Goal: Task Accomplishment & Management: Manage account settings

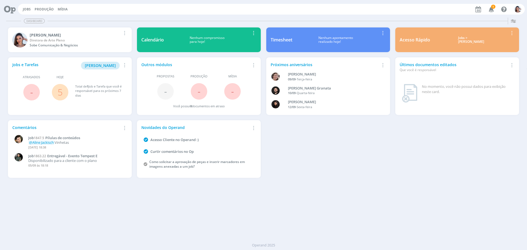
click at [58, 93] on link "5" at bounding box center [60, 92] width 5 height 12
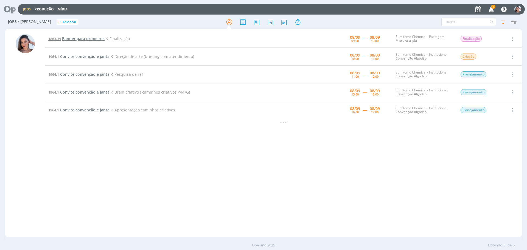
drag, startPoint x: 81, startPoint y: 41, endPoint x: 84, endPoint y: 38, distance: 4.3
click at [11, 10] on icon at bounding box center [7, 9] width 11 height 11
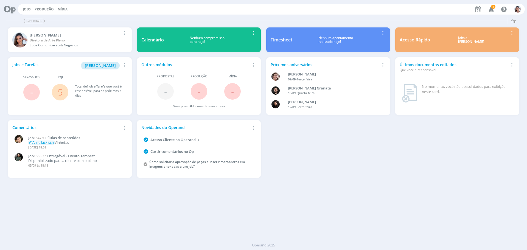
click at [60, 90] on link "5" at bounding box center [60, 92] width 5 height 12
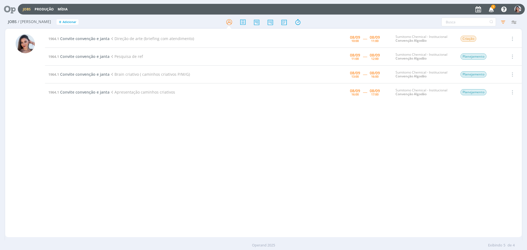
click at [111, 124] on div "1964.1 Convite convenção e janta Direção de arte (briefing com atendimento) [DA…" at bounding box center [283, 133] width 477 height 206
click at [494, 10] on icon "button" at bounding box center [492, 8] width 10 height 9
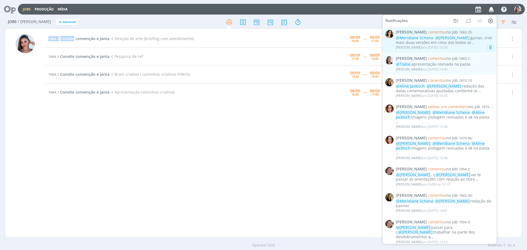
click at [470, 36] on div "@Meridiane Schena @Nicole Bartz gurias, criei mais duas versões em cima dos tex…" at bounding box center [445, 40] width 98 height 9
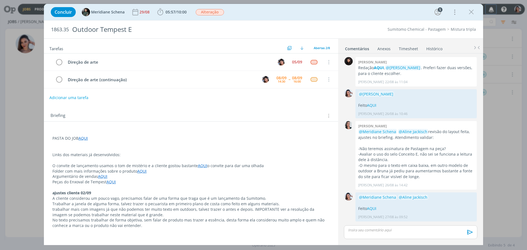
scroll to position [53, 0]
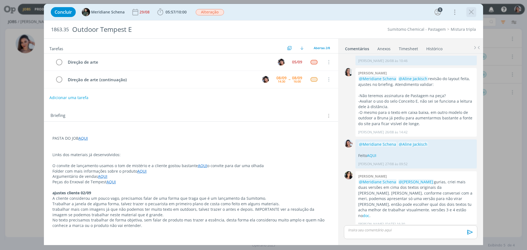
click at [474, 13] on icon "dialog" at bounding box center [471, 12] width 8 height 8
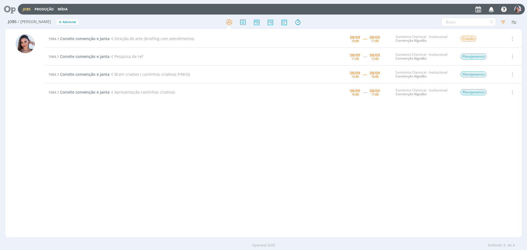
click at [489, 9] on icon "button" at bounding box center [492, 8] width 10 height 9
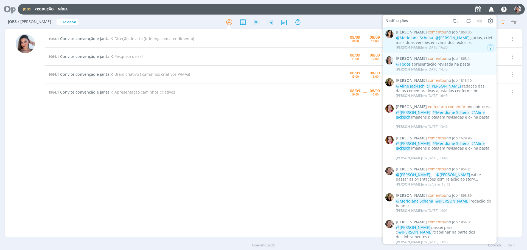
click at [471, 39] on div "@Meridiane Schena @Nicole Bartz gurias, criei mais duas versões em cima dos tex…" at bounding box center [445, 40] width 98 height 9
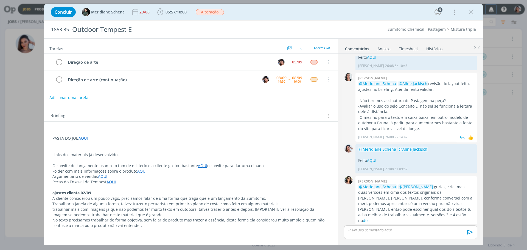
scroll to position [53, 0]
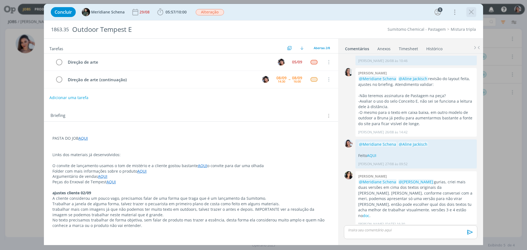
click at [473, 10] on icon "dialog" at bounding box center [471, 12] width 8 height 8
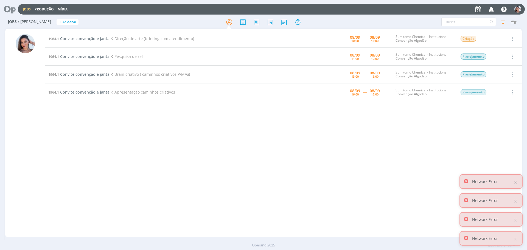
click at [10, 4] on icon at bounding box center [7, 9] width 11 height 11
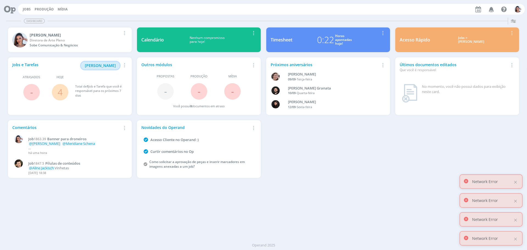
click at [98, 63] on span "[PERSON_NAME]" at bounding box center [100, 65] width 31 height 5
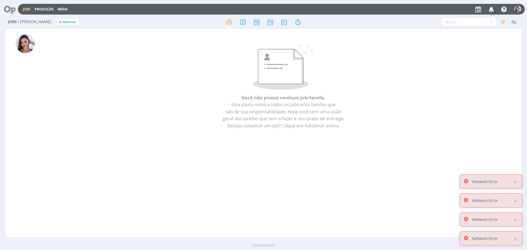
click at [220, 88] on p at bounding box center [283, 67] width 449 height 46
click at [511, 97] on div "Você não possui nenhum job/tarefa. Esta pauta mostra todos os Jobs e/ou tarefas…" at bounding box center [283, 89] width 477 height 118
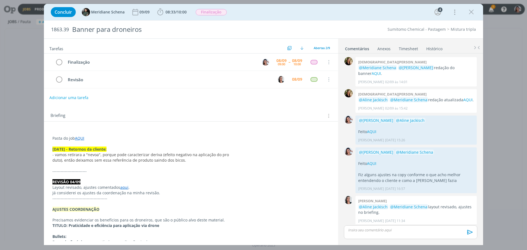
scroll to position [29, 0]
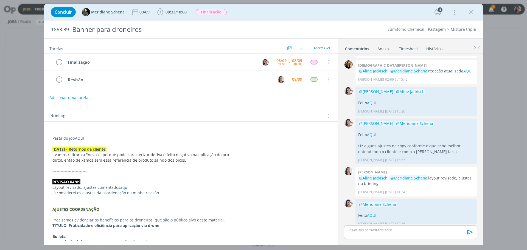
click at [158, 192] on p "Já considerei os ajustes da coordenação na minha revisão." at bounding box center [190, 192] width 277 height 5
click at [135, 171] on p "-------------------------" at bounding box center [191, 171] width 277 height 5
click at [132, 166] on p "dialog" at bounding box center [191, 165] width 277 height 5
click at [170, 11] on span "08:33" at bounding box center [171, 11] width 10 height 5
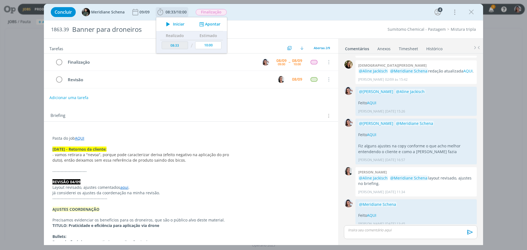
click at [177, 25] on span "Iniciar" at bounding box center [179, 24] width 12 height 4
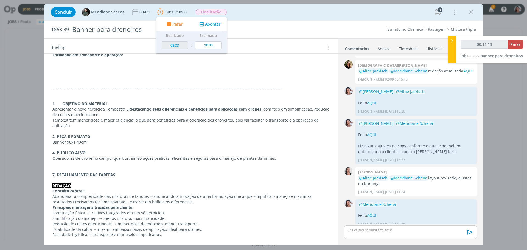
scroll to position [187, 0]
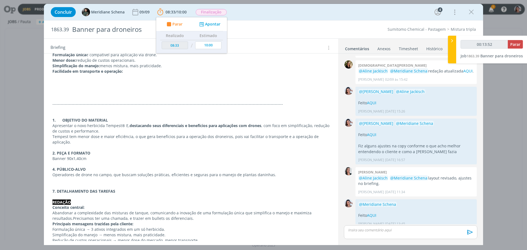
click at [179, 202] on p "REDAÇÃO" at bounding box center [190, 202] width 277 height 5
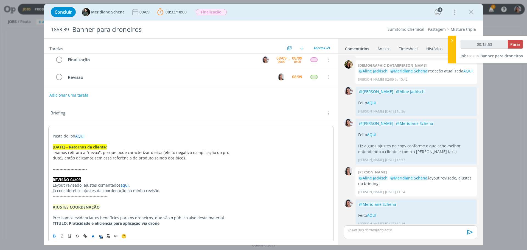
scroll to position [0, 0]
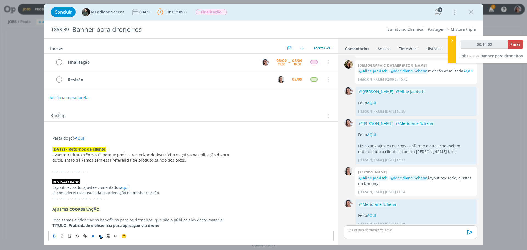
click at [80, 138] on link "AQUI" at bounding box center [79, 138] width 9 height 5
click at [87, 146] on link "https://sobeae.sharepoint.com/:f:/s/SOBEAE/EjVvJEO2lmJDmCMLC_QIZGQB7UdVVIhKzMnZ…" at bounding box center [88, 148] width 41 height 7
click at [375, 230] on p "dialog" at bounding box center [410, 230] width 125 height 5
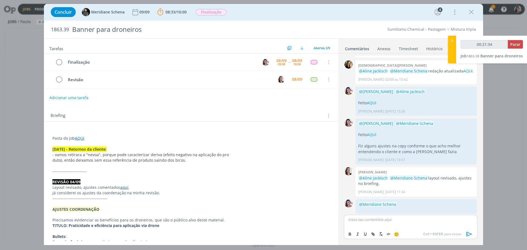
scroll to position [39, 0]
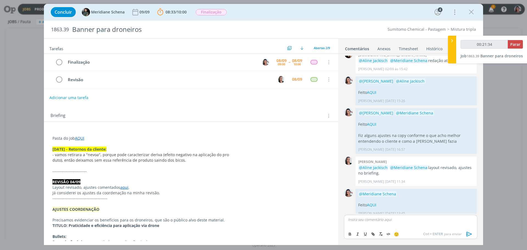
type input "00:21:35"
click at [378, 236] on span "[PERSON_NAME]" at bounding box center [378, 237] width 34 height 6
click at [407, 225] on body "Jobs Produção Mídia 1 Notificações Central de Ajuda Área de Membros Implantação…" at bounding box center [263, 125] width 527 height 250
click at [415, 215] on div "﻿ @ Caroline Pieczarka ﻿ @meri" at bounding box center [410, 222] width 133 height 14
click at [413, 226] on span "Meridiane Schena" at bounding box center [415, 228] width 37 height 6
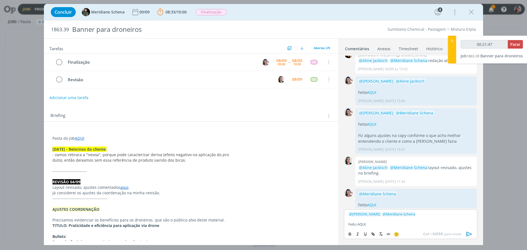
type input "00:21:48"
drag, startPoint x: 358, startPoint y: 224, endPoint x: 375, endPoint y: 224, distance: 17.6
click at [375, 224] on p "Feito AQUI" at bounding box center [410, 224] width 125 height 5
click at [375, 232] on button "dialog" at bounding box center [374, 234] width 8 height 7
type input "AQUI"
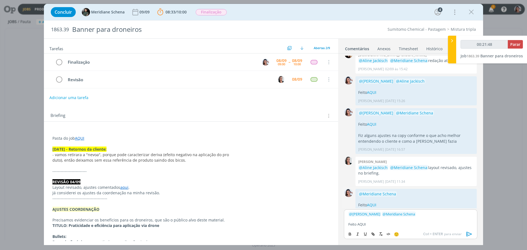
type input "00:21:49"
paste input "https://sobeae.sharepoint.com/:f:/s/SOBEAE/EitSecdN8j5Ft6nPTDRSR0IBtEs_-KY22s8o…"
type input "https://sobeae.sharepoint.com/:f:/s/SOBEAE/EitSecdN8j5Ft6nPTDRSR0IBtEs_-KY22s8o…"
click at [413, 213] on link "dialog" at bounding box center [411, 213] width 14 height 5
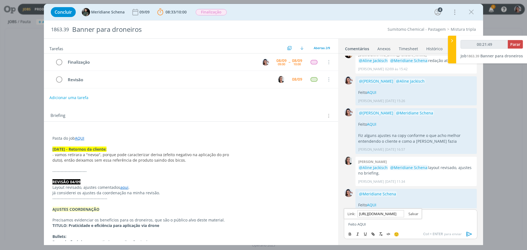
scroll to position [0, 0]
click at [404, 229] on div "🙂 Ctrl + ENTER para enviar" at bounding box center [410, 234] width 133 height 10
click at [467, 235] on icon "dialog" at bounding box center [469, 234] width 5 height 5
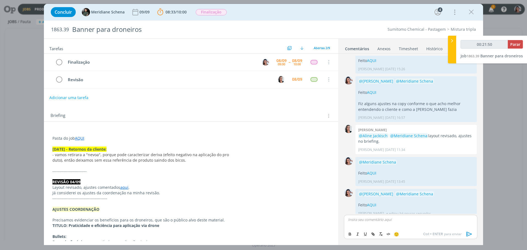
type input "00:21:51"
click at [515, 44] on span "Parar" at bounding box center [515, 44] width 10 height 5
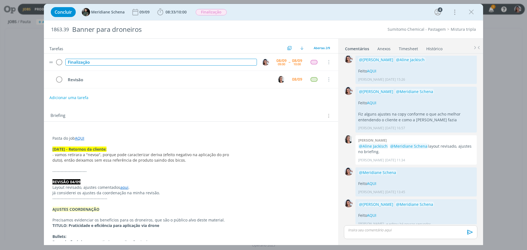
click at [82, 60] on div "Finalização" at bounding box center [161, 62] width 192 height 7
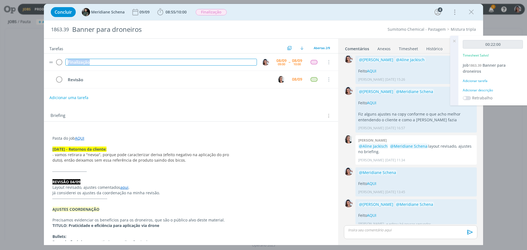
copy div "Finalização"
click at [59, 63] on icon "dialog" at bounding box center [59, 62] width 8 height 8
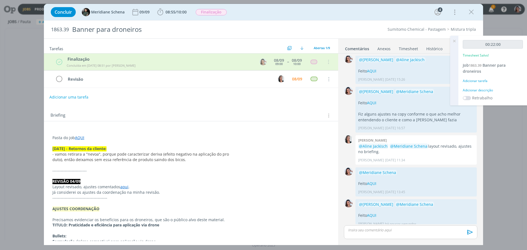
drag, startPoint x: 404, startPoint y: 46, endPoint x: 410, endPoint y: 47, distance: 6.7
click at [404, 46] on link "Timesheet" at bounding box center [409, 48] width 20 height 8
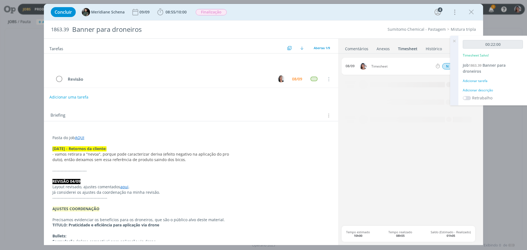
click at [453, 44] on icon at bounding box center [454, 41] width 10 height 11
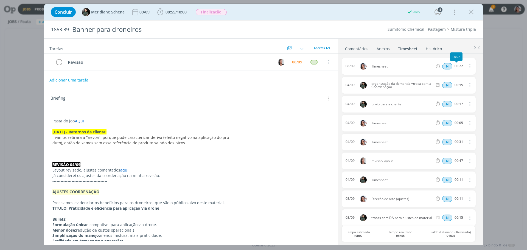
click at [465, 66] on button "dialog" at bounding box center [469, 66] width 13 height 9
drag, startPoint x: 445, startPoint y: 83, endPoint x: 394, endPoint y: 75, distance: 51.0
click at [444, 83] on link "Editar" at bounding box center [453, 84] width 43 height 9
drag, startPoint x: 389, startPoint y: 67, endPoint x: 338, endPoint y: 71, distance: 51.8
click at [342, 68] on body "Jobs Produção Mídia 1 Notificações Central de Ajuda Área de Membros Implantação…" at bounding box center [263, 125] width 527 height 250
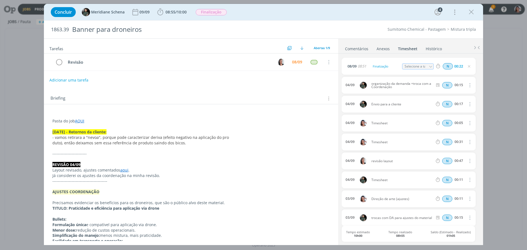
click at [256, 122] on p "Pasta do job AQUI" at bounding box center [190, 120] width 277 height 5
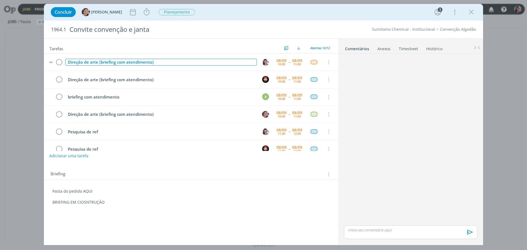
click at [130, 60] on div "Direção de arte (briefing com atendimento)" at bounding box center [161, 62] width 192 height 7
click at [471, 13] on icon "dialog" at bounding box center [471, 12] width 8 height 8
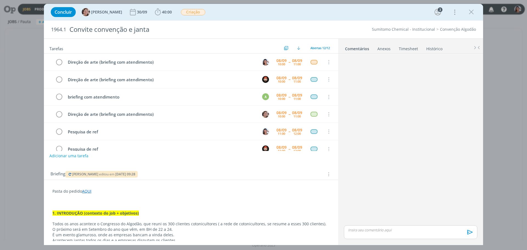
click at [69, 175] on icon "dialog" at bounding box center [70, 174] width 4 height 3
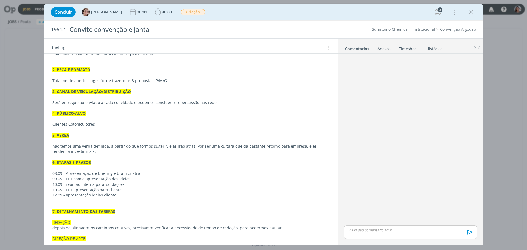
scroll to position [279, 0]
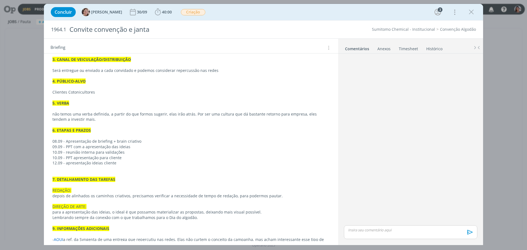
click at [59, 237] on link "AQUI" at bounding box center [58, 239] width 9 height 5
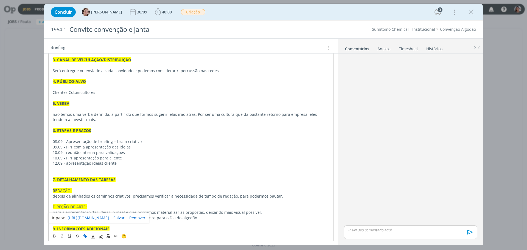
click at [97, 219] on link "https://sobeae.sharepoint.com/:f:/s/SOBEAE/EgPmWDH3ZulFj_uLGja2zDoBC0-aXAtUwqsv…" at bounding box center [88, 217] width 41 height 7
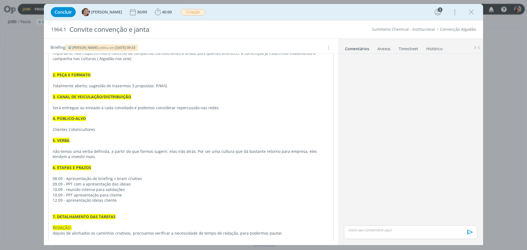
scroll to position [296, 0]
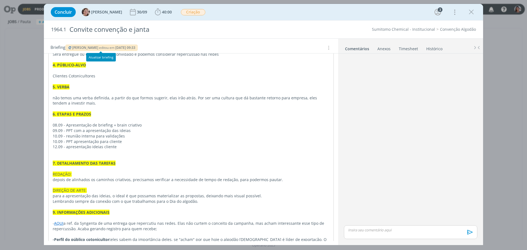
click at [70, 49] on icon "dialog" at bounding box center [70, 47] width 4 height 3
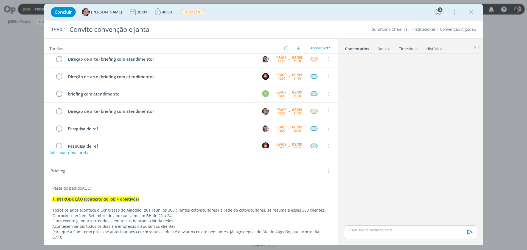
scroll to position [0, 0]
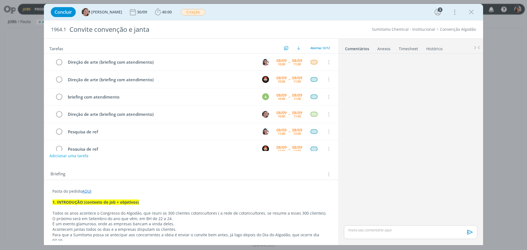
click at [477, 12] on div "Concluir Aline Jackisch 30/09 40:00 Iniciar Apontar Data * 08/09/2025 Horas * 0…" at bounding box center [263, 11] width 431 height 13
click at [470, 13] on icon "dialog" at bounding box center [471, 12] width 8 height 8
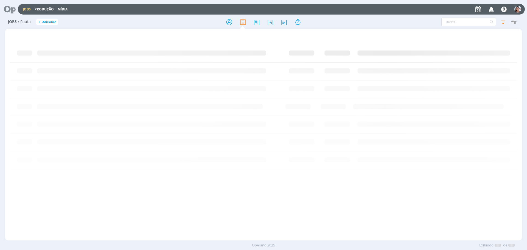
click at [10, 9] on icon at bounding box center [7, 9] width 11 height 11
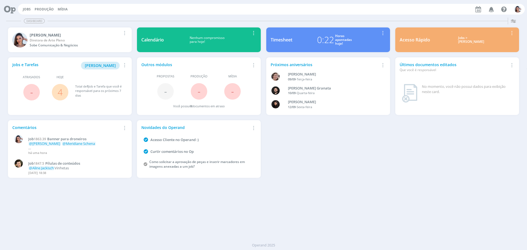
click at [58, 90] on link "4" at bounding box center [60, 92] width 5 height 12
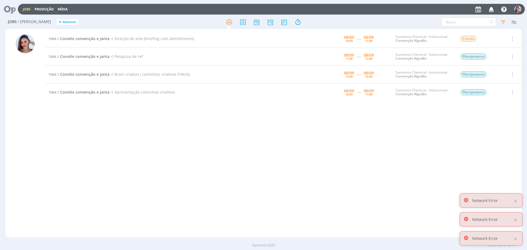
click at [166, 154] on div "1964.1 Convite convenção e janta Direção de arte (briefing com atendimento) [DA…" at bounding box center [283, 133] width 477 height 206
click at [500, 141] on div "1964.1 Convite convenção e janta Direção de arte (briefing com atendimento) [DA…" at bounding box center [283, 133] width 477 height 206
click at [494, 10] on icon "button" at bounding box center [492, 8] width 10 height 9
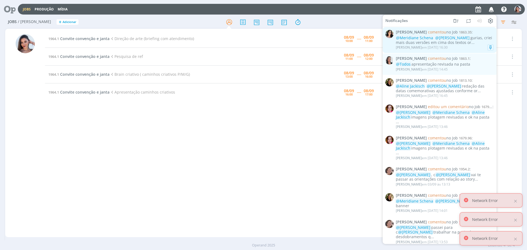
click at [461, 46] on div "Tamiris Soares em 04/09 às 16:30" at bounding box center [445, 47] width 98 height 5
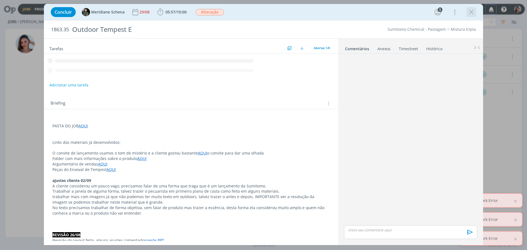
scroll to position [53, 0]
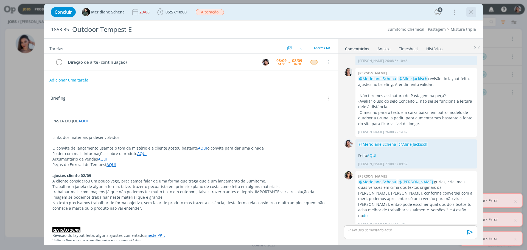
click at [471, 12] on icon "dialog" at bounding box center [471, 12] width 8 height 8
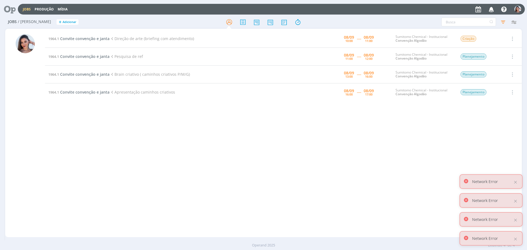
click at [516, 179] on div "Network Error" at bounding box center [491, 181] width 63 height 15
click at [516, 185] on div "Network Error" at bounding box center [491, 181] width 63 height 15
click at [515, 181] on div at bounding box center [515, 182] width 5 height 5
click at [515, 204] on div "Network Error" at bounding box center [491, 200] width 63 height 15
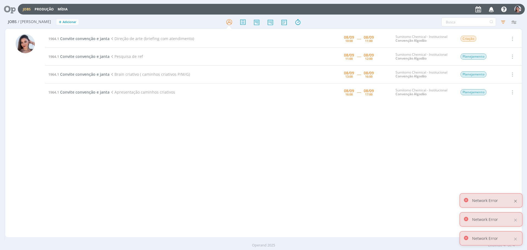
click at [516, 201] on div at bounding box center [515, 201] width 5 height 5
click at [515, 220] on div at bounding box center [515, 220] width 5 height 5
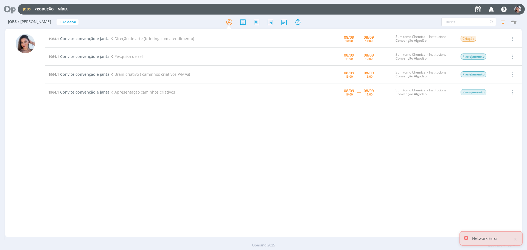
click at [516, 238] on div at bounding box center [515, 239] width 5 height 5
click at [490, 9] on icon "button" at bounding box center [492, 8] width 10 height 9
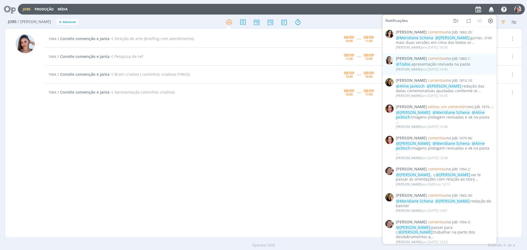
drag, startPoint x: 250, startPoint y: 157, endPoint x: 224, endPoint y: 2, distance: 157.8
click at [250, 157] on div "1964.1 Convite convenção e janta Direção de arte (briefing com atendimento) [DA…" at bounding box center [283, 133] width 477 height 206
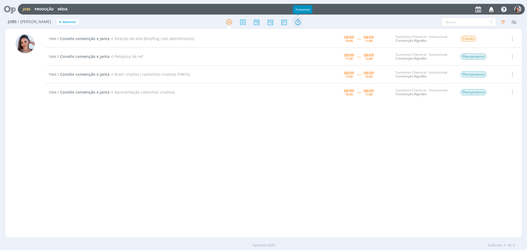
click at [300, 24] on icon at bounding box center [298, 22] width 10 height 11
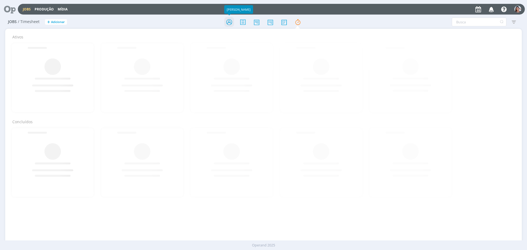
click at [227, 24] on icon at bounding box center [229, 22] width 10 height 11
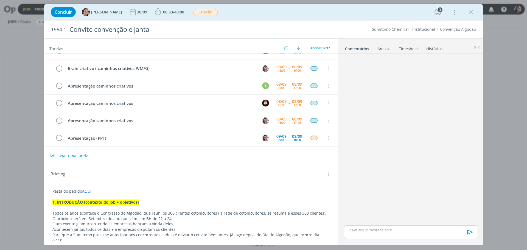
click at [247, 210] on p "dialog" at bounding box center [190, 207] width 277 height 5
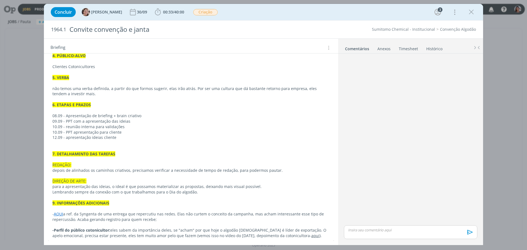
scroll to position [306, 0]
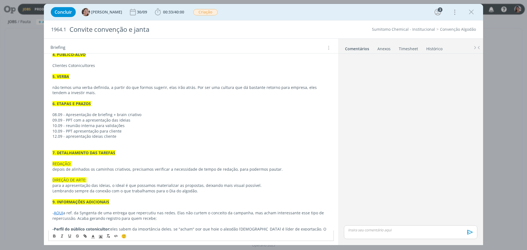
click at [311, 232] on link "aqui" at bounding box center [315, 234] width 8 height 5
click at [277, 215] on link "[URL][DOMAIN_NAME]" at bounding box center [257, 212] width 41 height 7
click at [260, 118] on p "09.09 - PPT com a apresentação das ideias" at bounding box center [190, 120] width 277 height 5
click at [129, 128] on p "10.09 - PPT apresentação para cliente" at bounding box center [190, 130] width 277 height 5
click at [129, 123] on p "10.09 - reunião interna para validações" at bounding box center [190, 125] width 277 height 5
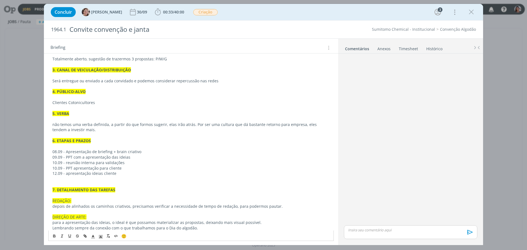
scroll to position [223, 0]
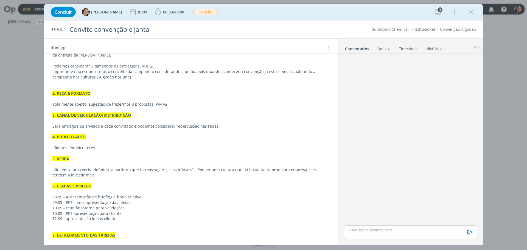
click at [281, 240] on div "Pasta do pedido AQUI 1. INTRODUÇÃO (contexto do job + objetivos) Todos os anos …" at bounding box center [191, 147] width 286 height 369
click at [472, 12] on icon "dialog" at bounding box center [471, 12] width 8 height 8
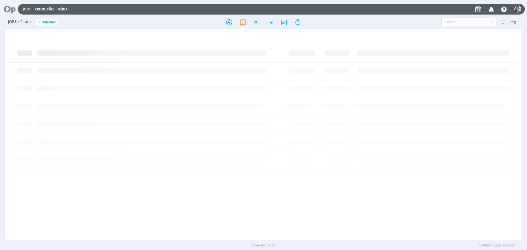
click at [13, 12] on icon at bounding box center [7, 9] width 11 height 11
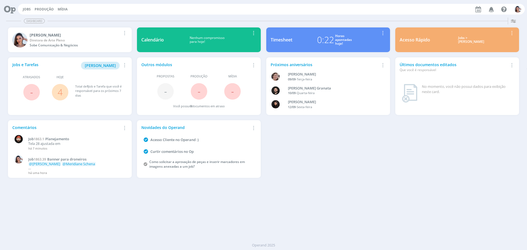
click at [56, 95] on span "4" at bounding box center [60, 92] width 16 height 16
click at [60, 92] on link "4" at bounding box center [60, 92] width 5 height 12
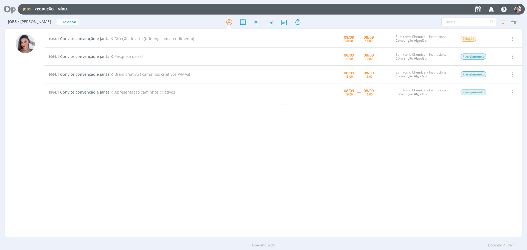
click at [178, 105] on div "- - -" at bounding box center [283, 104] width 477 height 6
click at [136, 134] on div "1964.1 Convite convenção e janta Direção de arte (briefing com atendimento) [DA…" at bounding box center [283, 133] width 477 height 206
click at [311, 139] on div "1964.1 Convite convenção e janta Direção de arte (briefing com atendimento) [DA…" at bounding box center [283, 133] width 477 height 206
click at [343, 116] on div "1964.1 Convite convenção e janta Direção de arte (briefing com atendimento) [DA…" at bounding box center [283, 133] width 477 height 206
click at [308, 174] on div "1964.1 Convite convenção e janta Direção de arte (briefing com atendimento) [DA…" at bounding box center [283, 133] width 477 height 206
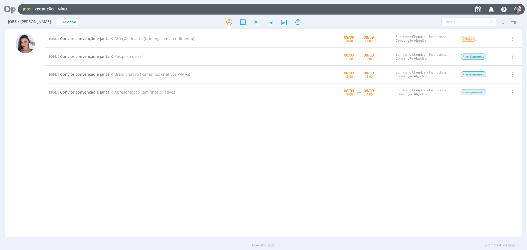
click at [267, 237] on div "1964.1 Convite convenção e janta Direção de arte (briefing com atendimento) [DA…" at bounding box center [263, 141] width 517 height 224
click at [93, 41] on td "1964.1 Convite convenção e janta Direção de arte (briefing com atendimento)" at bounding box center [168, 39] width 247 height 18
click at [93, 41] on span "Convite convenção e janta" at bounding box center [84, 38] width 49 height 5
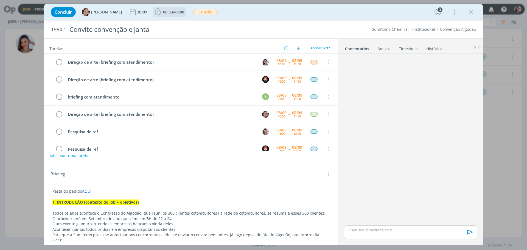
click at [173, 11] on span "/" at bounding box center [173, 11] width 1 height 5
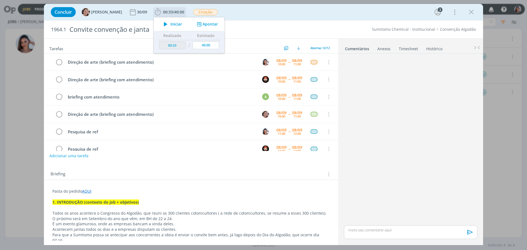
click at [171, 24] on span "Iniciar" at bounding box center [177, 24] width 12 height 4
click at [163, 21] on button "Parar" at bounding box center [172, 24] width 18 height 6
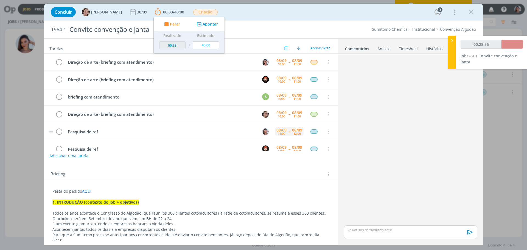
type input "01:02"
click at [518, 47] on button "Parar" at bounding box center [515, 44] width 15 height 9
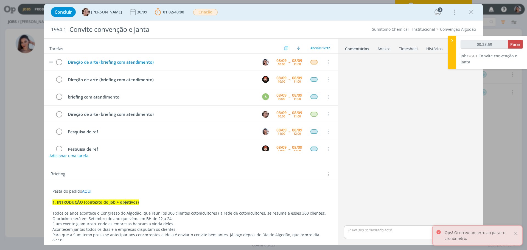
type input "00:29:00"
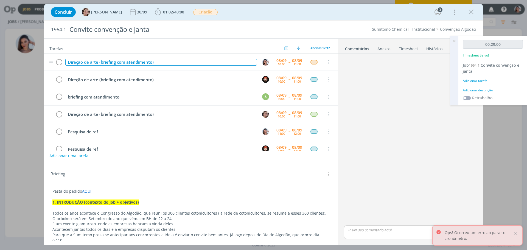
click at [119, 65] on div "Direção de arte (briefing com atendimento)" at bounding box center [161, 62] width 192 height 7
copy div "Direção de arte (briefing com atendimento)"
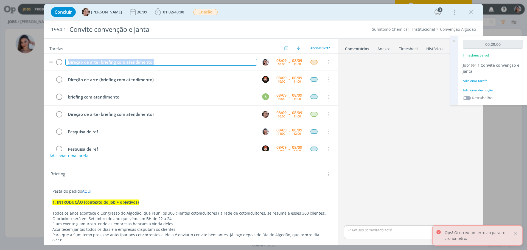
copy div "Direção de arte (briefing com atendimento)"
click at [57, 63] on icon "dialog" at bounding box center [59, 62] width 8 height 8
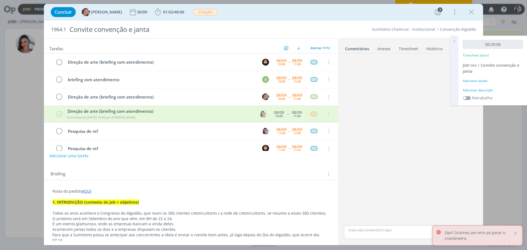
click at [419, 48] on li "Timesheet" at bounding box center [412, 48] width 27 height 8
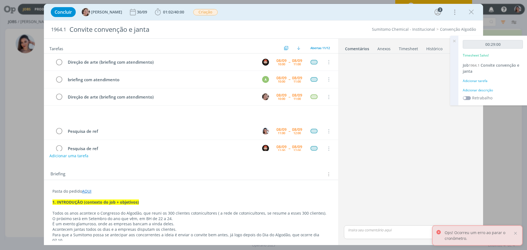
click at [416, 48] on link "Timesheet" at bounding box center [409, 48] width 20 height 8
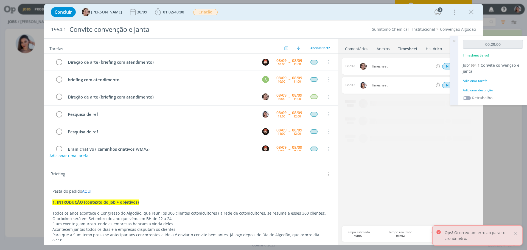
click at [453, 43] on icon at bounding box center [454, 41] width 10 height 11
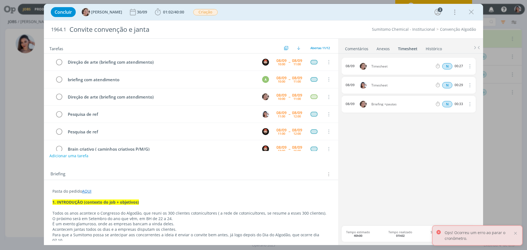
click at [468, 85] on icon "dialog" at bounding box center [469, 85] width 6 height 7
click at [455, 102] on link "Editar" at bounding box center [453, 103] width 43 height 9
click at [336, 87] on body "Jobs Produção Mídia Notificações Central de Ajuda Área de Membros Implantação o…" at bounding box center [263, 125] width 527 height 250
click at [245, 223] on p "É um evento glamuroso, onde as empresas bancam a vinda deles." at bounding box center [190, 223] width 277 height 5
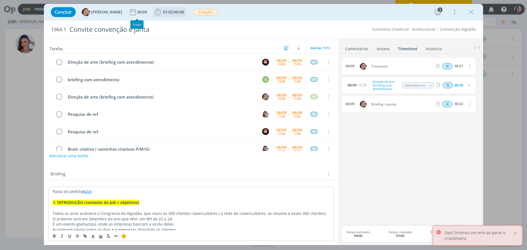
click at [154, 9] on icon "dialog" at bounding box center [158, 12] width 8 height 8
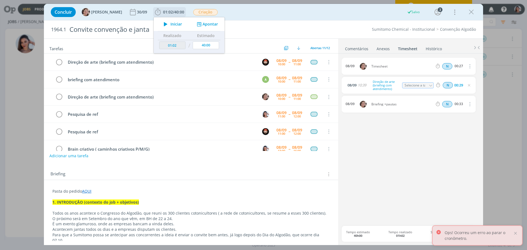
click at [172, 26] on span "Iniciar" at bounding box center [177, 24] width 12 height 4
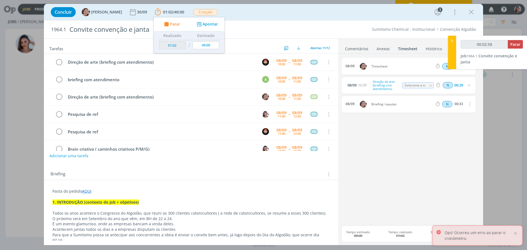
type input "00:02:59"
click at [451, 42] on icon at bounding box center [451, 41] width 5 height 6
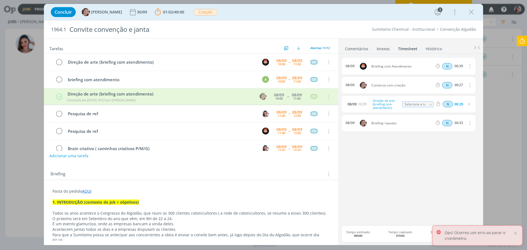
click at [523, 44] on icon at bounding box center [522, 41] width 10 height 11
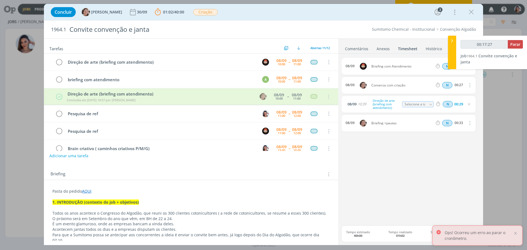
click at [286, 194] on p "dialog" at bounding box center [190, 196] width 277 height 5
type input "00:18:45"
click at [455, 41] on icon at bounding box center [451, 41] width 5 height 6
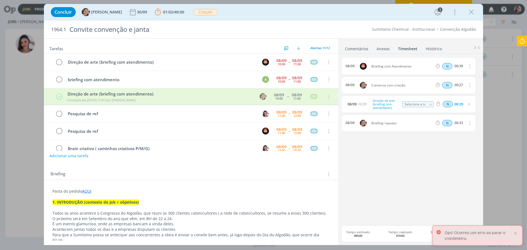
click at [366, 46] on link "Comentários" at bounding box center [357, 48] width 24 height 8
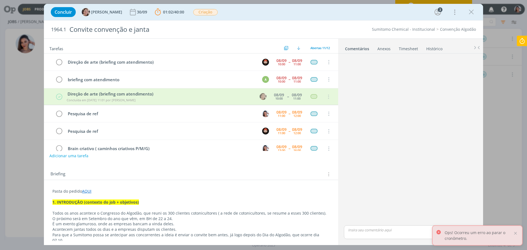
click at [138, 203] on strong "1. INTRODUÇÃO (contexto do job + objetivos)" at bounding box center [95, 202] width 86 height 5
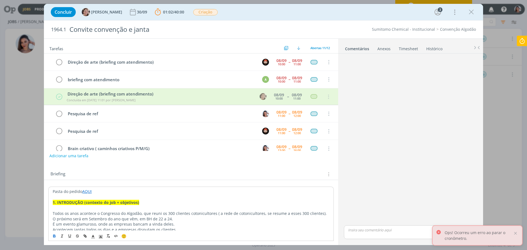
click at [141, 206] on p "dialog" at bounding box center [191, 207] width 277 height 5
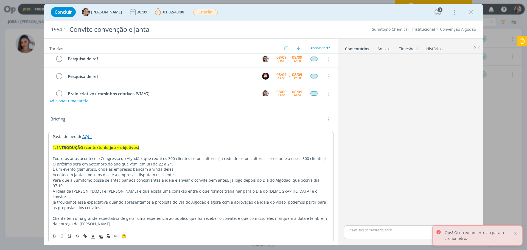
scroll to position [82, 0]
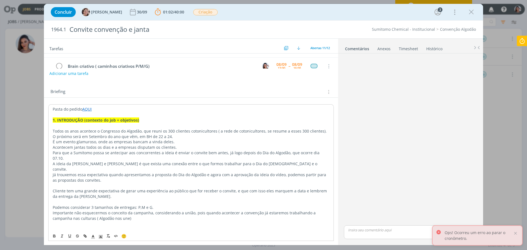
click at [105, 199] on p "dialog" at bounding box center [191, 201] width 277 height 5
click at [80, 183] on p "dialog" at bounding box center [191, 185] width 277 height 5
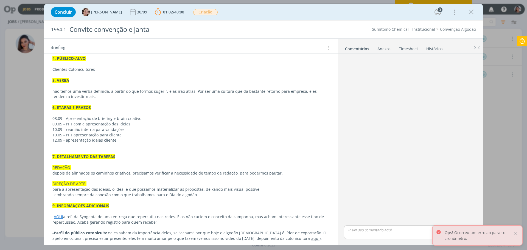
scroll to position [306, 0]
